Goal: Find specific page/section

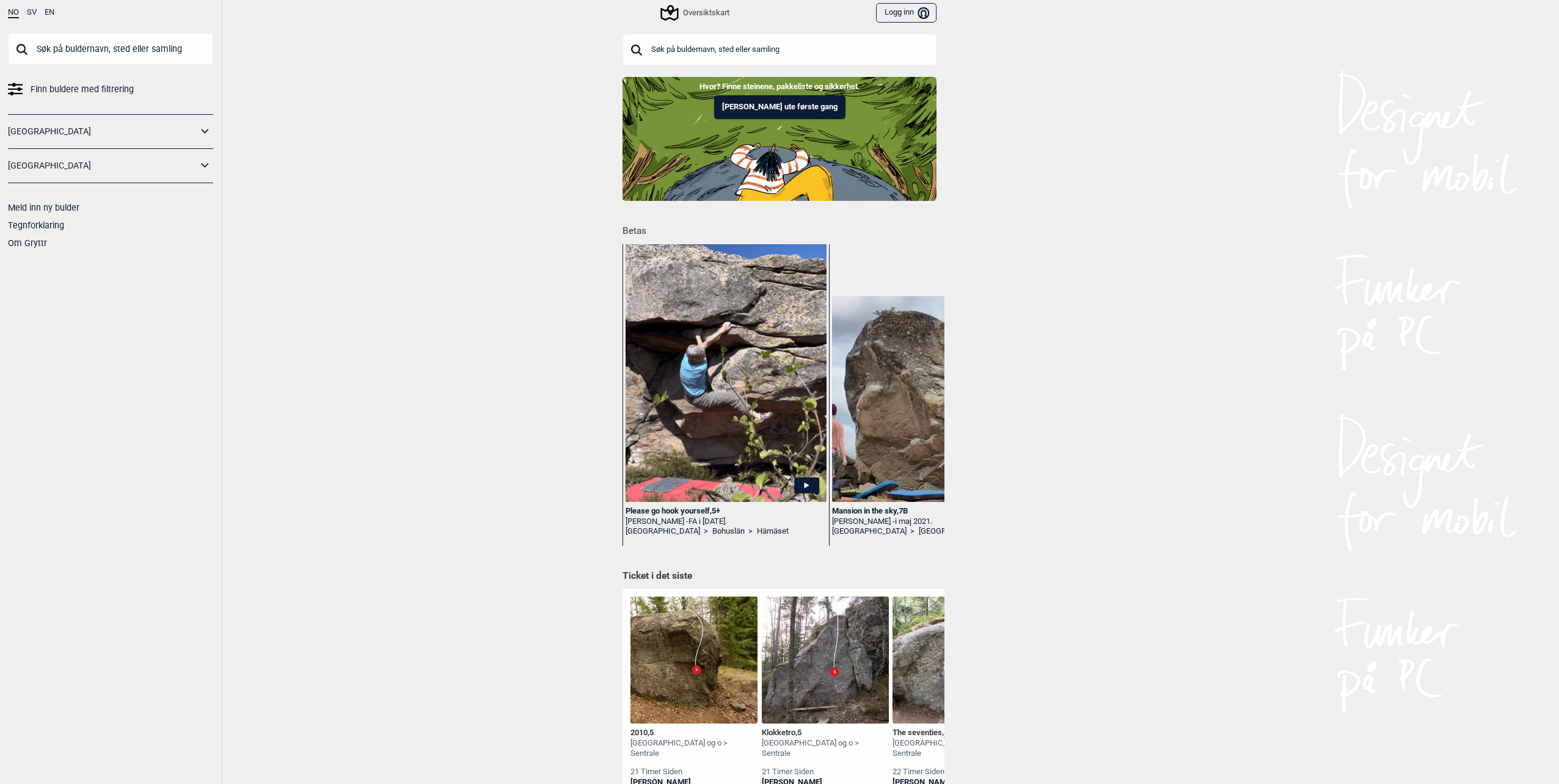
click at [55, 51] on input "text" at bounding box center [111, 49] width 205 height 32
type input "hægefjell"
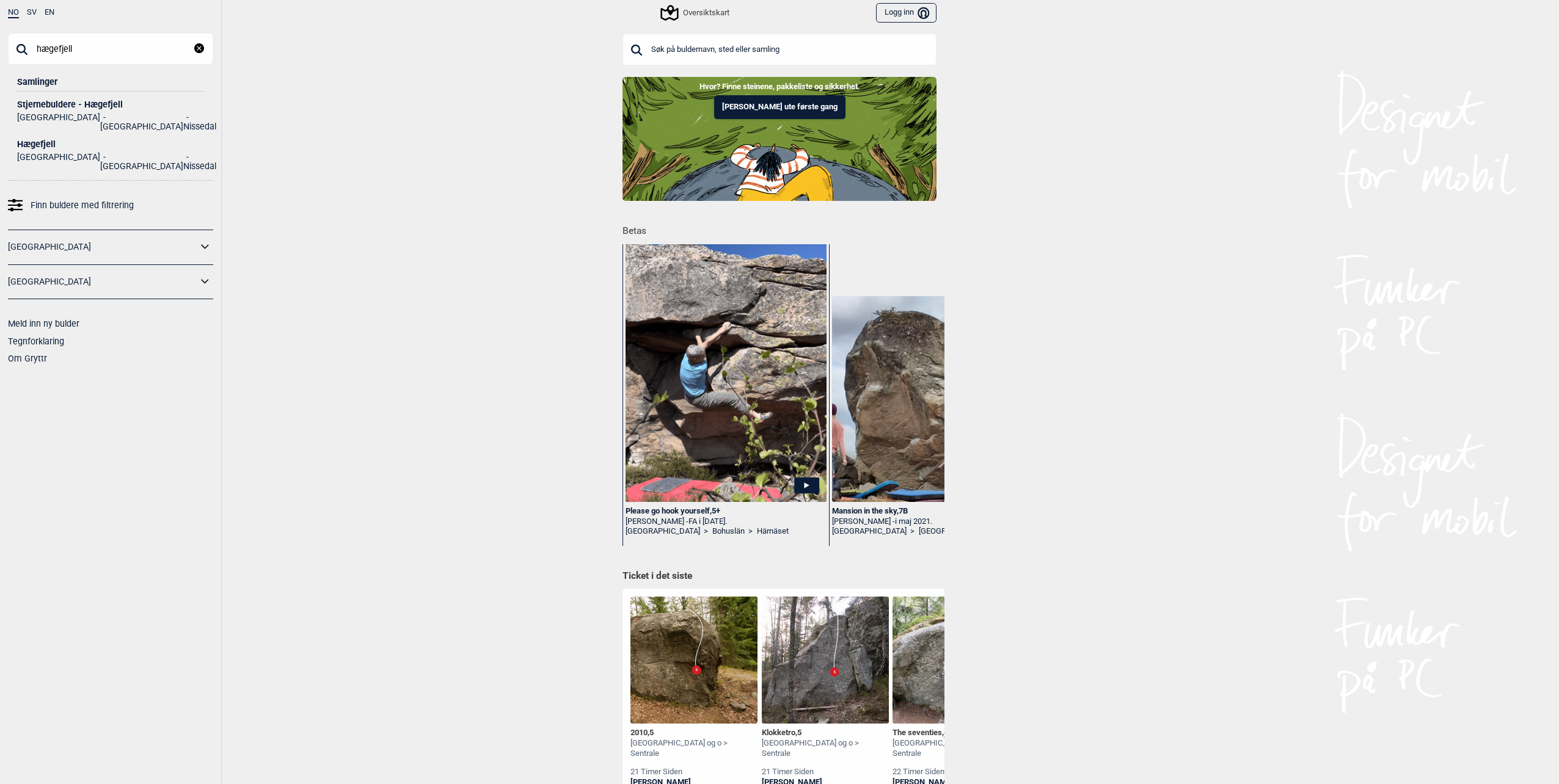
click at [30, 139] on div "Hægefjell" at bounding box center [111, 144] width 187 height 9
